Goal: Transaction & Acquisition: Purchase product/service

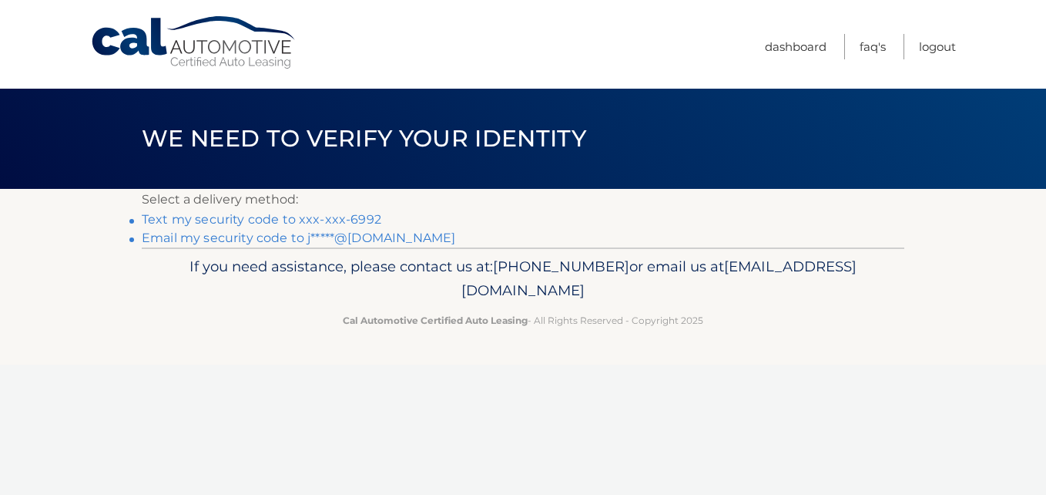
click at [339, 218] on link "Text my security code to xxx-xxx-6992" at bounding box center [262, 219] width 240 height 15
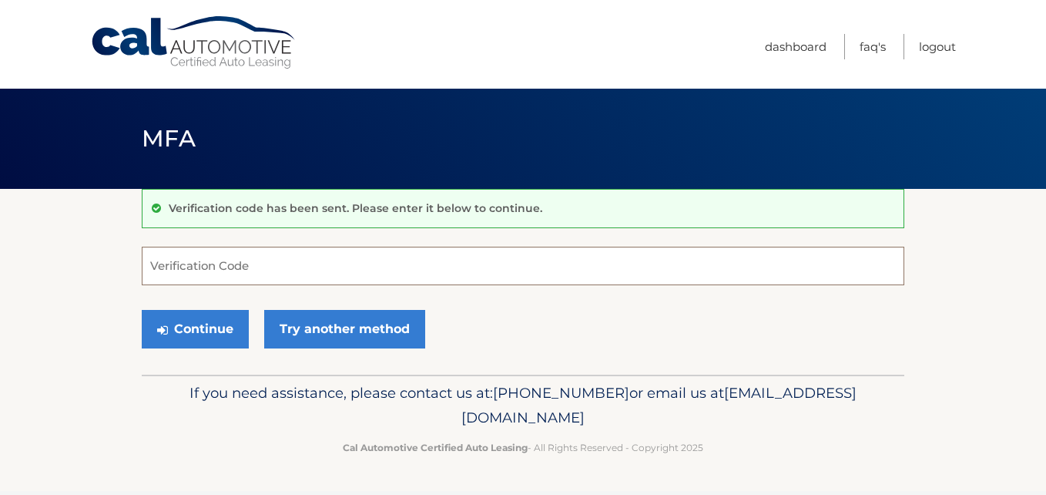
click at [297, 261] on input "Verification Code" at bounding box center [523, 265] width 763 height 39
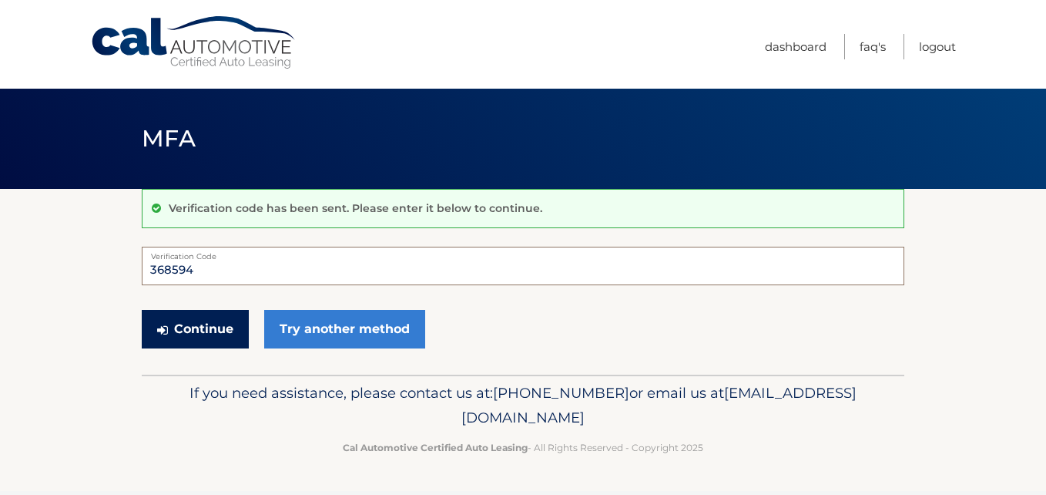
type input "368594"
click at [187, 331] on button "Continue" at bounding box center [195, 329] width 107 height 39
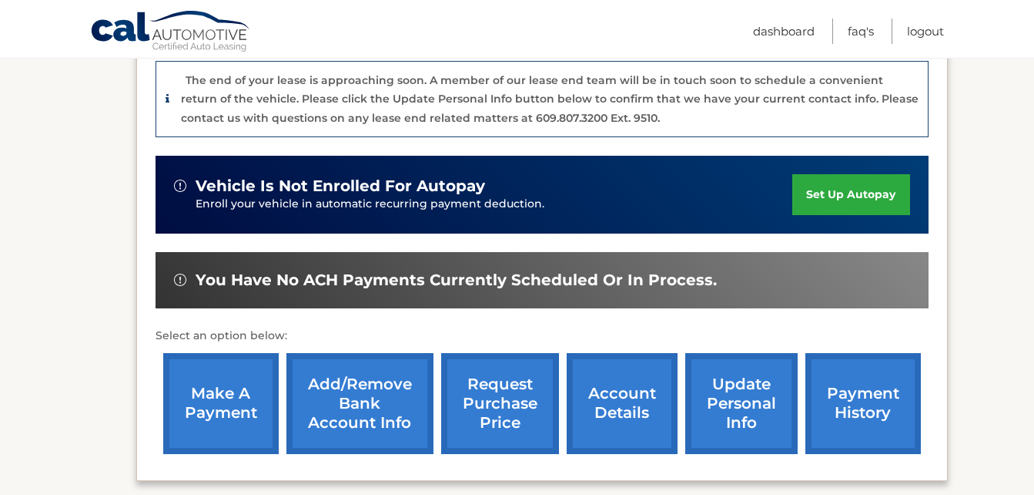
scroll to position [462, 0]
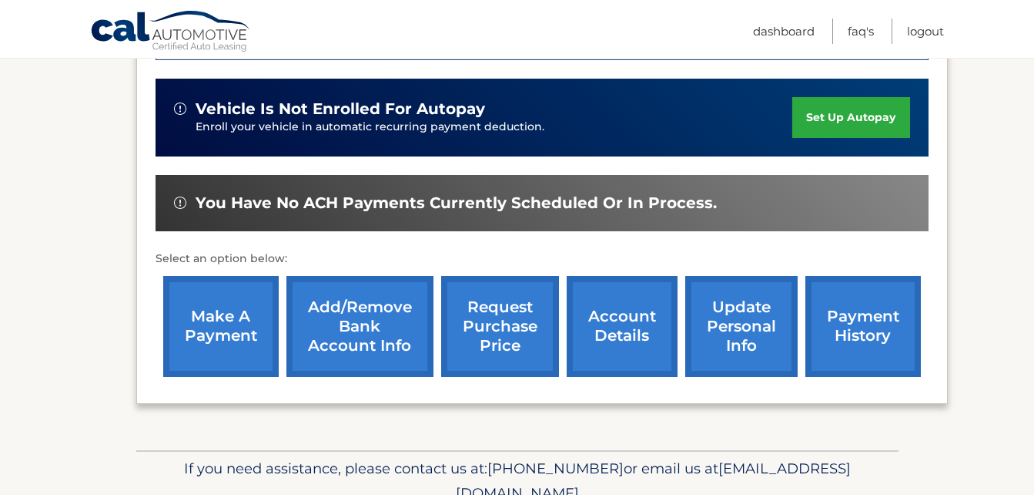
click at [210, 324] on link "make a payment" at bounding box center [221, 326] width 116 height 101
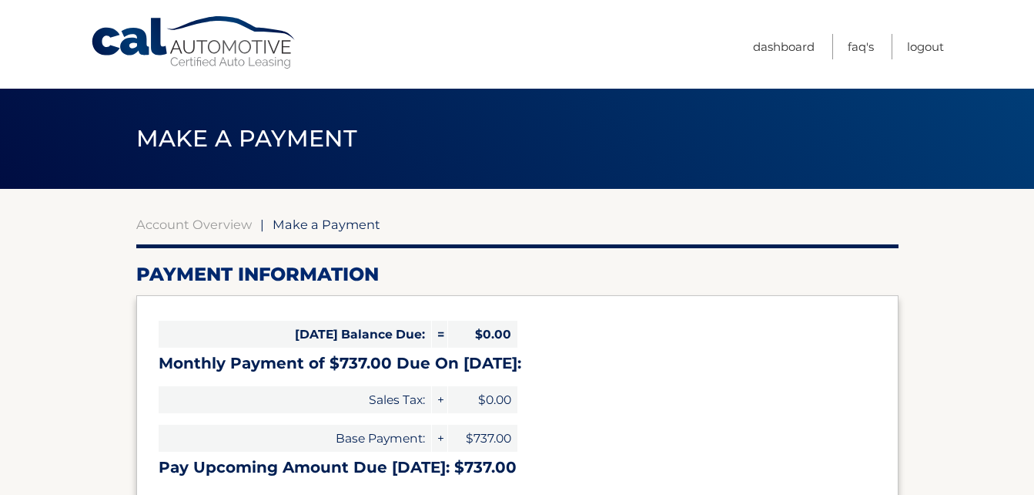
select select "OGYyMzU2M2ItYzAyNC00NTYzLTkxMjctY2Q4YmQwNjE0OTIw"
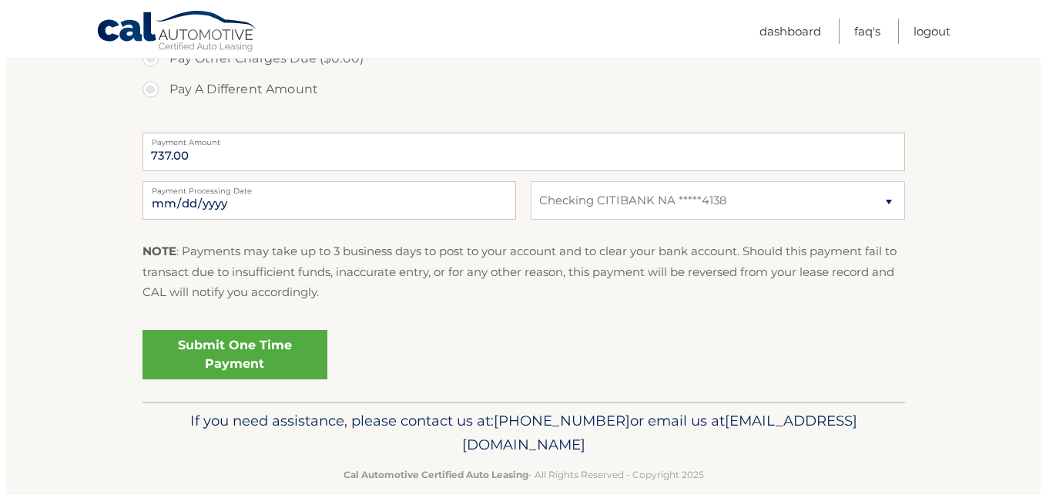
scroll to position [606, 0]
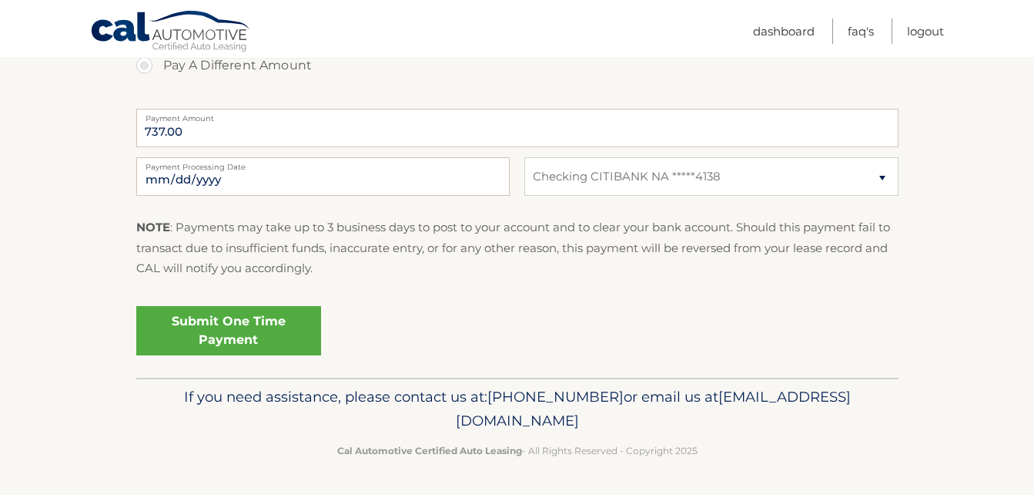
click at [248, 328] on link "Submit One Time Payment" at bounding box center [228, 330] width 185 height 49
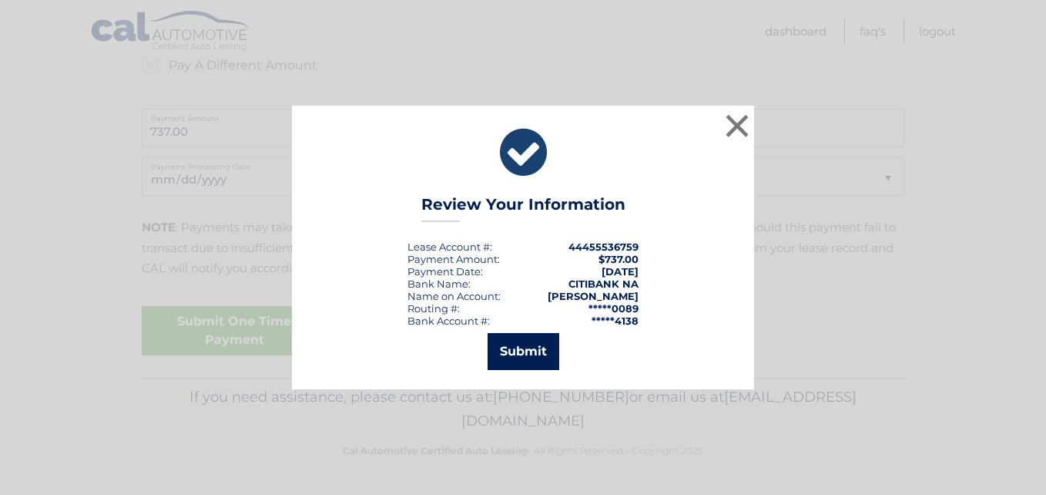
click at [521, 349] on button "Submit" at bounding box center [524, 351] width 72 height 37
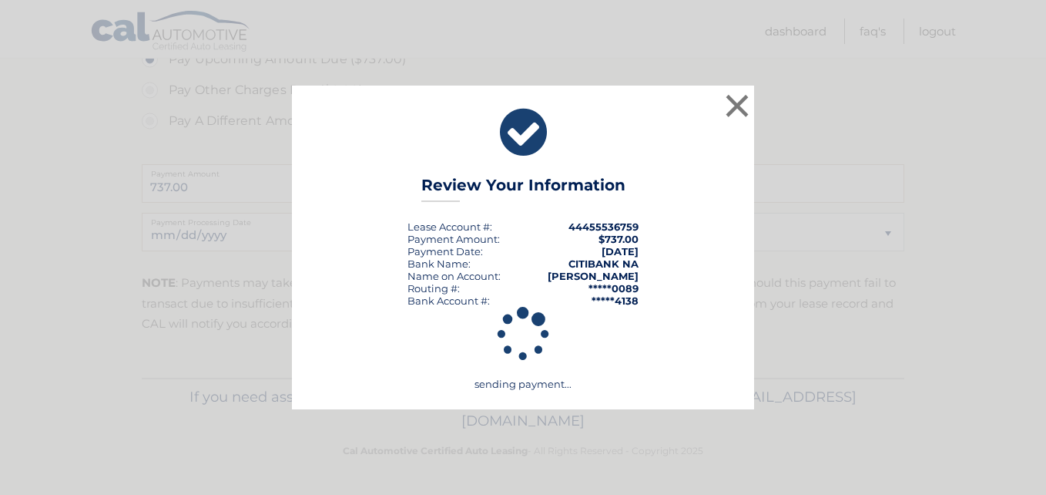
scroll to position [551, 0]
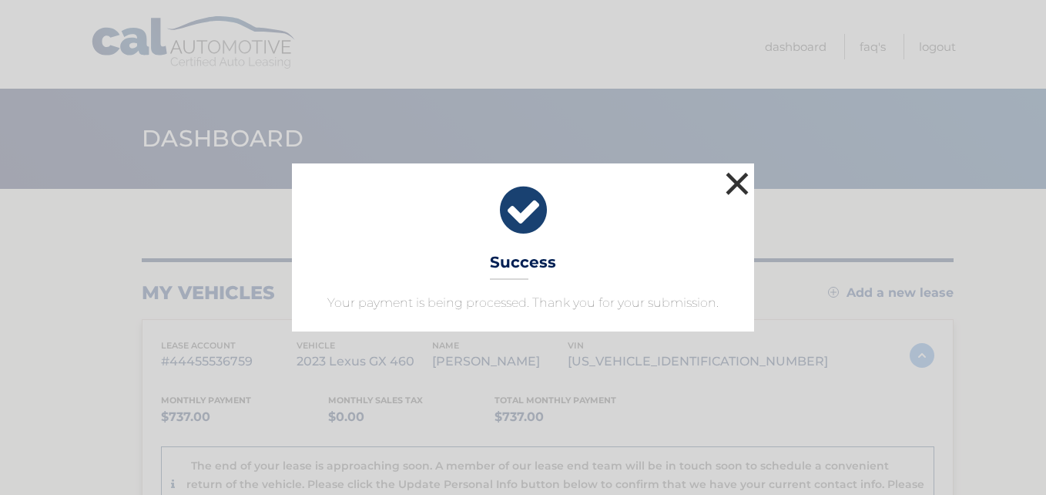
click at [734, 183] on button "×" at bounding box center [737, 183] width 31 height 31
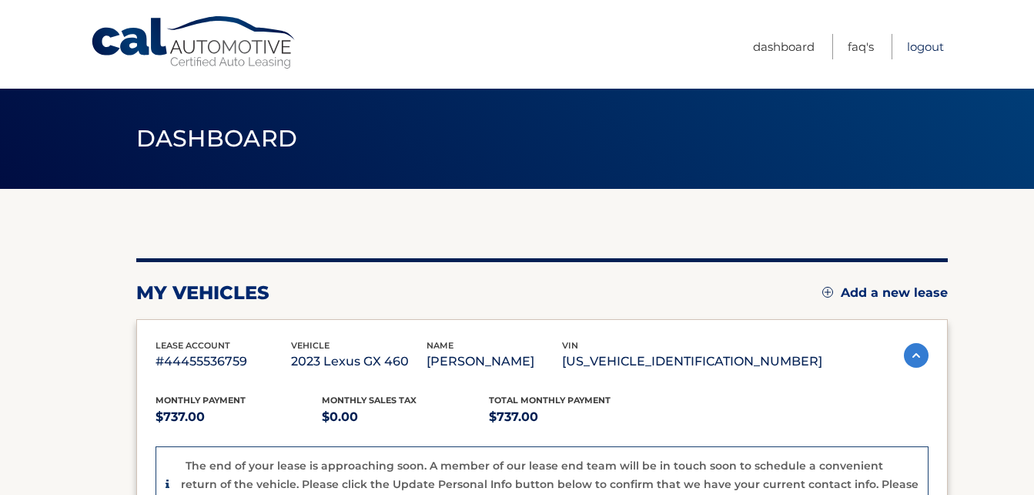
click at [930, 44] on link "Logout" at bounding box center [925, 46] width 37 height 25
